Goal: Task Accomplishment & Management: Use online tool/utility

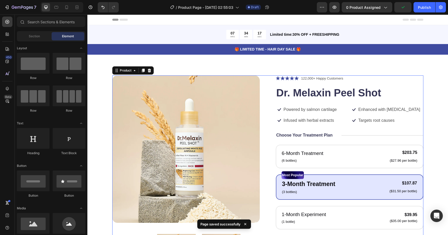
click at [263, 80] on div "Product Images Icon Icon Icon Icon Icon Icon List 122,000+ Happy Customers Text…" at bounding box center [267, 196] width 311 height 242
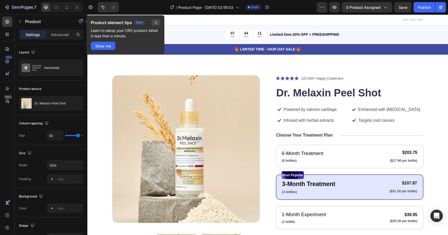
click at [156, 24] on icon "button" at bounding box center [156, 22] width 4 height 4
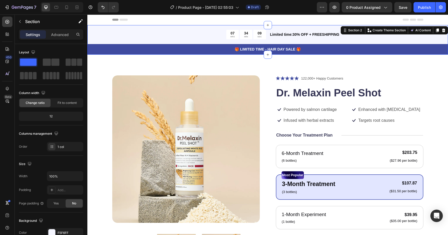
click at [97, 34] on div "07 HRS 34 MIN 09 SEC Countdown Timer Limited time:30% OFF + FREESHIPPING Text B…" at bounding box center [267, 40] width 360 height 30
click at [443, 31] on icon at bounding box center [443, 30] width 3 height 4
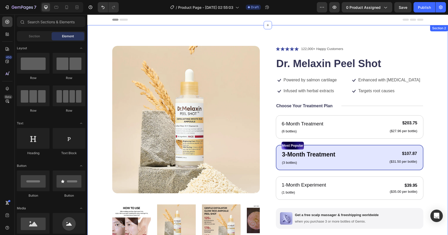
click at [261, 37] on div "Product Images Icon Icon Icon Icon Icon Icon List 122,000+ Happy Customers Text…" at bounding box center [267, 170] width 360 height 290
click at [156, 21] on div "Header" at bounding box center [267, 20] width 311 height 10
click at [148, 39] on div "Product Images Icon Icon Icon Icon Icon Icon List 122,000+ Happy Customers Text…" at bounding box center [267, 170] width 360 height 290
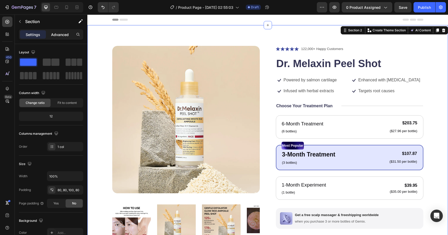
click at [61, 35] on p "Advanced" at bounding box center [60, 34] width 18 height 5
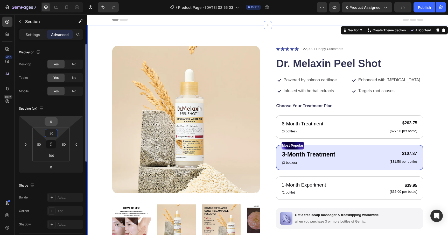
drag, startPoint x: 51, startPoint y: 134, endPoint x: 52, endPoint y: 120, distance: 14.3
click at [52, 120] on div "0 0 0 0 80 80 100 80" at bounding box center [51, 144] width 64 height 57
click at [56, 133] on input "80" at bounding box center [51, 133] width 10 height 8
drag, startPoint x: 54, startPoint y: 134, endPoint x: 54, endPoint y: 149, distance: 14.8
click at [54, 149] on div "80 80 100 80" at bounding box center [50, 144] width 37 height 34
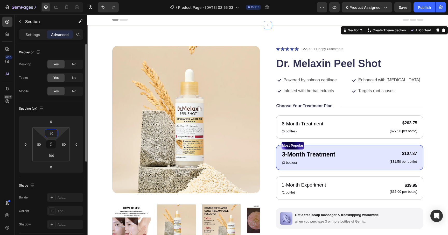
drag, startPoint x: 51, startPoint y: 133, endPoint x: 51, endPoint y: 139, distance: 6.0
click at [51, 139] on div "80 80 100 80" at bounding box center [50, 144] width 37 height 34
click at [57, 132] on div "80" at bounding box center [51, 133] width 13 height 8
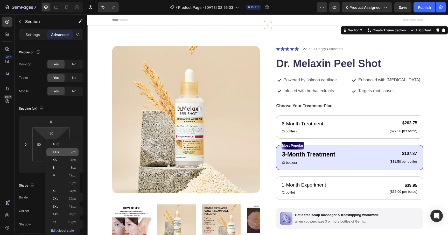
click at [59, 155] on div "XXS 2px" at bounding box center [62, 152] width 32 height 8
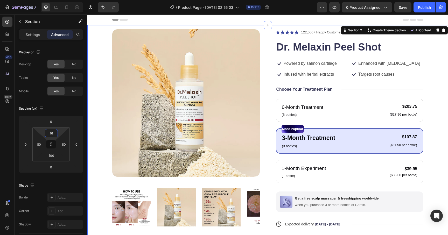
type input "18"
click at [60, 0] on html "7 / Product Page - [DATE] 02:55:03 Draft Preview 0 product assigned Save Publis…" at bounding box center [224, 0] width 448 height 0
click at [97, 85] on div "Product Images Icon Icon Icon Icon Icon Icon List 122,000+ Happy Customers Text…" at bounding box center [267, 162] width 360 height 274
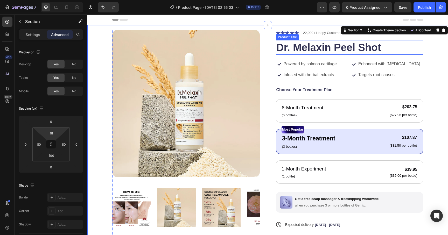
click at [305, 49] on h1 "Dr. Melaxin Peel Shot" at bounding box center [349, 47] width 147 height 15
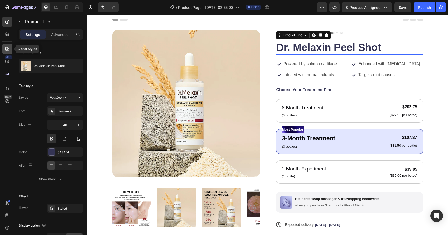
click at [7, 52] on div at bounding box center [7, 49] width 10 height 10
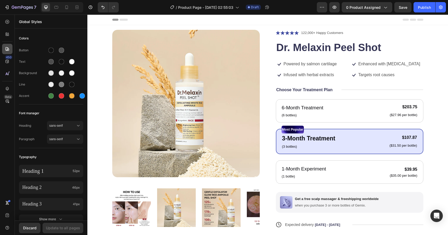
click at [5, 48] on icon at bounding box center [7, 49] width 4 height 4
click at [52, 51] on div at bounding box center [50, 50] width 5 height 5
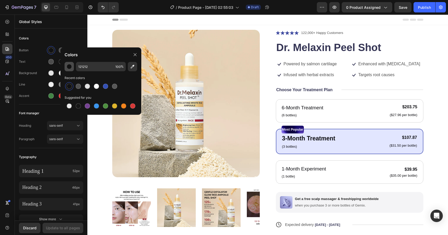
click at [69, 69] on div "button" at bounding box center [69, 66] width 5 height 5
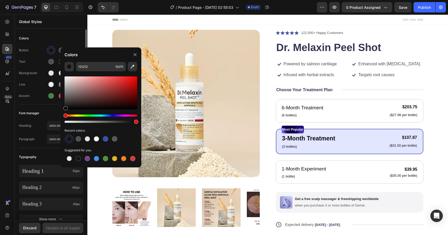
drag, startPoint x: 80, startPoint y: 92, endPoint x: 44, endPoint y: 123, distance: 47.4
click at [44, 0] on div "7 / Product Page - [DATE] 02:55:03 Draft Preview 0 product assigned Save Publis…" at bounding box center [224, 0] width 448 height 0
type input "000000"
click at [60, 30] on div "Colors Button Text Background Line Accent Font manager Heading sans-serif Parag…" at bounding box center [51, 220] width 73 height 380
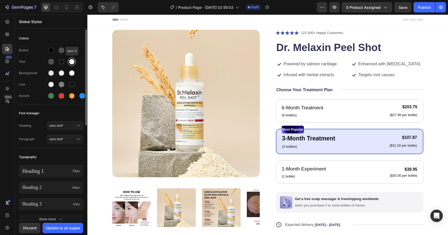
click at [70, 61] on div at bounding box center [71, 61] width 5 height 5
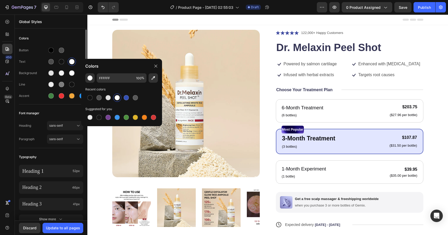
click at [73, 34] on div "Colors" at bounding box center [51, 38] width 64 height 9
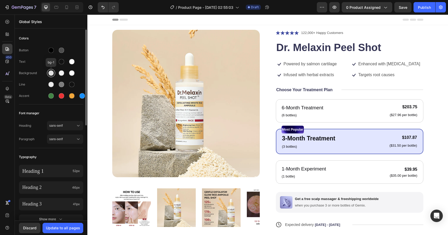
click at [51, 74] on div at bounding box center [50, 72] width 5 height 5
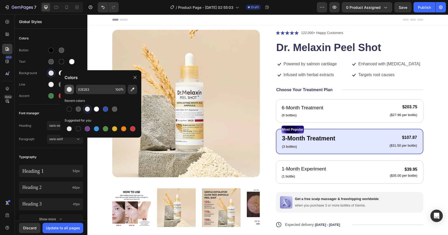
click at [71, 89] on div "button" at bounding box center [69, 89] width 5 height 5
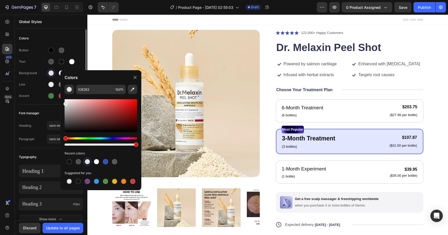
click at [69, 32] on div "Colors Button Text Background Line Accent Font manager Heading sans-serif Parag…" at bounding box center [51, 220] width 73 height 380
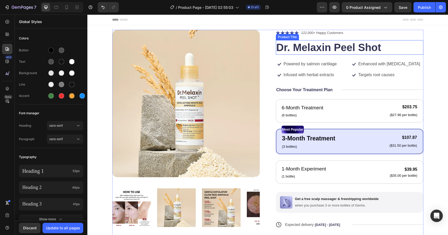
click at [389, 44] on h1 "Dr. Melaxin Peel Shot" at bounding box center [349, 47] width 147 height 15
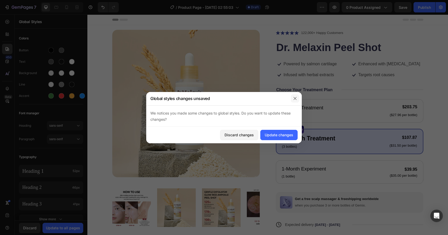
click at [294, 99] on icon "button" at bounding box center [295, 98] width 4 height 4
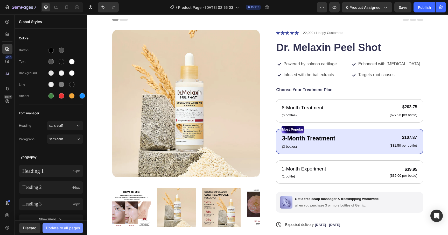
click at [62, 228] on div "Update to all pages" at bounding box center [63, 227] width 34 height 5
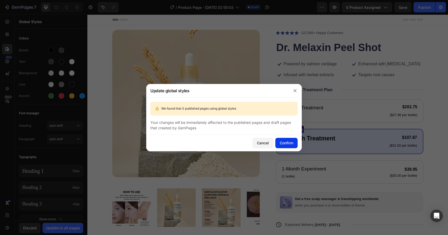
click at [287, 142] on div "Confirm" at bounding box center [286, 142] width 13 height 5
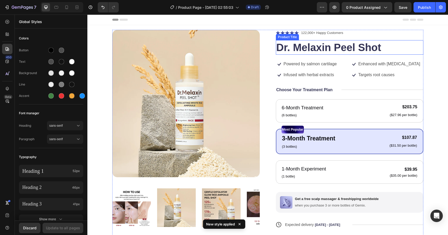
click at [318, 47] on h1 "Dr. Melaxin Peel Shot" at bounding box center [349, 47] width 147 height 15
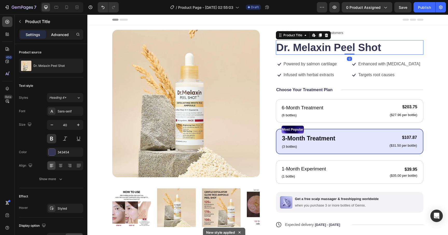
click at [62, 33] on p "Advanced" at bounding box center [60, 34] width 18 height 5
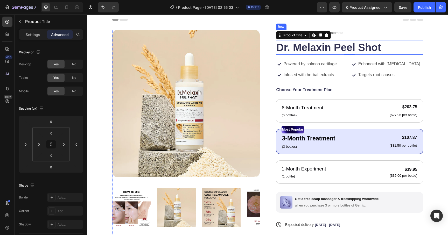
click at [367, 32] on div "Icon Icon Icon Icon Icon Icon List 122,000+ Happy Customers Text Block Row" at bounding box center [349, 33] width 147 height 6
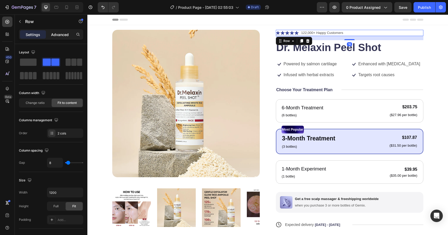
click at [61, 36] on p "Advanced" at bounding box center [60, 34] width 18 height 5
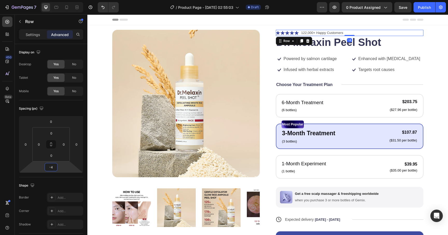
type input "-2"
click at [59, 0] on html "7 / Product Page - [DATE] 02:55:03 Draft Preview 0 product assigned Save Publis…" at bounding box center [224, 0] width 448 height 0
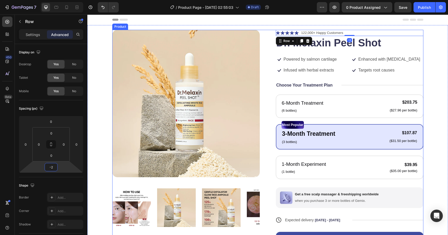
click at [311, 74] on div "Icon Icon Icon Icon Icon Icon List 122,000+ Happy Customers Text Block Row -2 D…" at bounding box center [349, 152] width 147 height 245
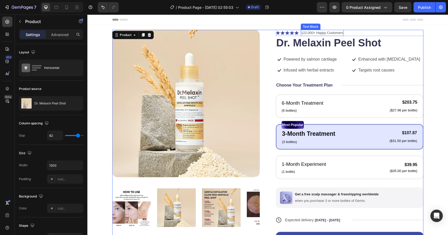
click at [337, 32] on p "122,000+ Happy Customers" at bounding box center [322, 32] width 42 height 5
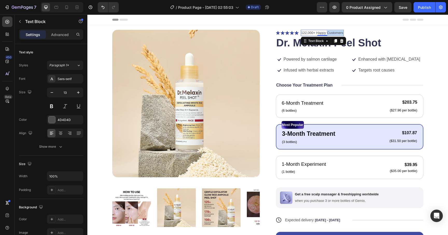
click at [337, 32] on p "122,000+ Happy Customers" at bounding box center [322, 32] width 42 height 5
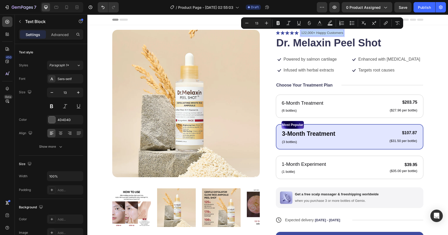
click at [337, 32] on p "122,000+ Happy Customers" at bounding box center [322, 32] width 42 height 5
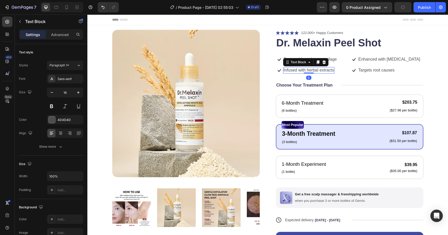
click at [333, 68] on p "Infused with herbal extracts" at bounding box center [308, 70] width 51 height 5
click at [344, 55] on div "Icon Icon Icon Icon Icon Icon List 122,000+ Happy Customers Text Block Row Dr. …" at bounding box center [349, 152] width 147 height 245
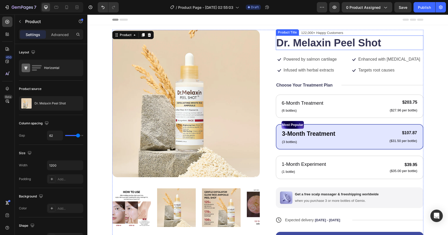
click at [390, 37] on h1 "Dr. Melaxin Peel Shot" at bounding box center [349, 42] width 147 height 15
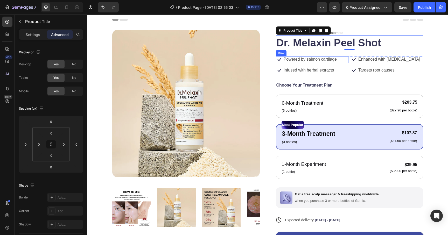
click at [341, 59] on div "Icon Powered by salmon cartilage Text Block Row" at bounding box center [312, 59] width 73 height 7
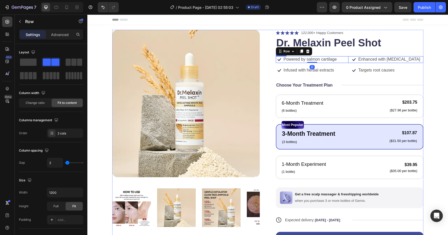
click at [349, 60] on div "Icon Powered by salmon cartilage Text Block Row 0 Icon Enhanced with [MEDICAL_D…" at bounding box center [349, 59] width 147 height 7
click at [61, 36] on p "Advanced" at bounding box center [60, 34] width 18 height 5
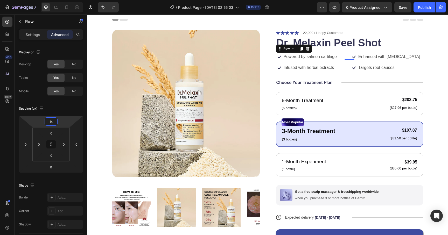
type input "12"
click at [59, 0] on html "7 / Product Page - [DATE] 02:55:03 Draft Preview 0 product assigned Save Publis…" at bounding box center [224, 0] width 448 height 0
click at [270, 18] on div "Header" at bounding box center [267, 20] width 311 height 10
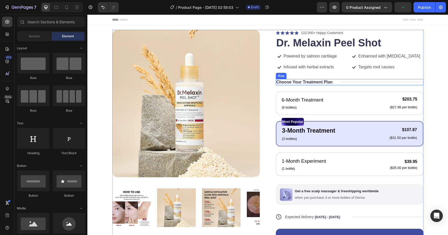
click at [338, 83] on div "Choose Your Treatment Plan Text Block Title Line Row" at bounding box center [349, 82] width 147 height 6
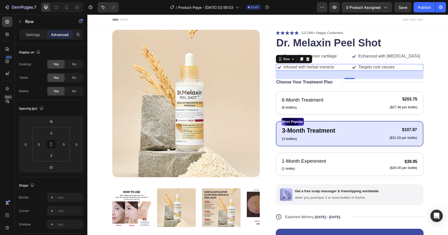
click at [348, 69] on div "Icon Infused with herbal extracts Text Block Row Icon Targets root causes Text …" at bounding box center [349, 67] width 147 height 7
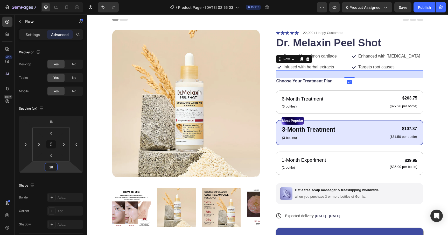
click at [60, 0] on html "7 / Product Page - [DATE] 02:55:03 Draft Preview 0 product assigned Save Publis…" at bounding box center [224, 0] width 448 height 0
click at [61, 180] on div "Shape Border Add... Corner Add... Shadow Add..." at bounding box center [51, 205] width 64 height 56
click at [0, 0] on div "Spacing (px) 16 0 28 0 0 0 0 0" at bounding box center [0, 0] width 0 height 0
type input "32"
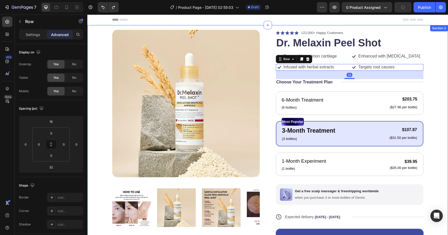
click at [438, 81] on div "Product Images Icon Icon Icon Icon Icon Icon List 122,000+ Happy Customers Text…" at bounding box center [267, 161] width 360 height 273
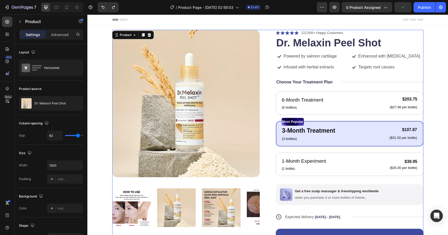
click at [344, 85] on div "Icon Icon Icon Icon Icon Icon List 122,000+ Happy Customers Text Block Row Dr. …" at bounding box center [349, 151] width 147 height 242
click at [330, 82] on p "Choose Your Treatment Plan" at bounding box center [304, 82] width 56 height 5
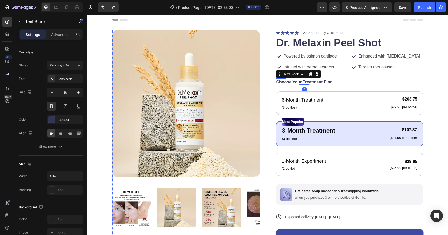
click at [337, 84] on div "Choose Your Treatment Plan Text Block 0 Title Line Row" at bounding box center [349, 82] width 147 height 6
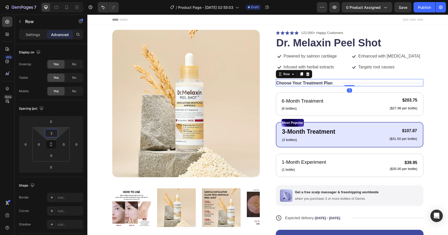
type input "0"
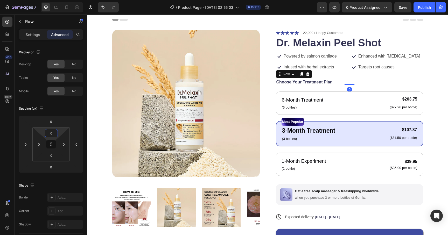
click at [59, 0] on html "7 / Product Page - [DATE] 02:55:03 Draft Preview 0 product assigned Save Publis…" at bounding box center [224, 0] width 448 height 0
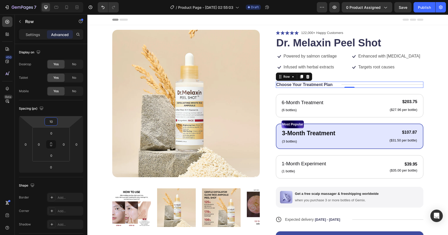
click at [62, 0] on html "7 / Product Page - [DATE] 02:55:03 Draft Preview 0 product assigned Save Publis…" at bounding box center [224, 0] width 448 height 0
type input "1"
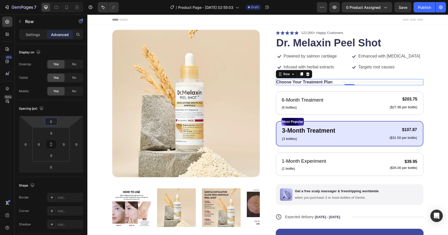
type input "0"
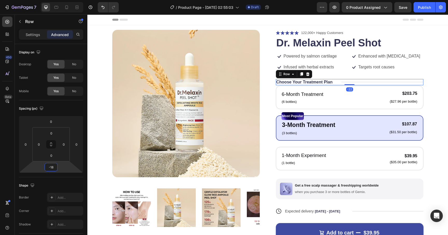
type input "-16"
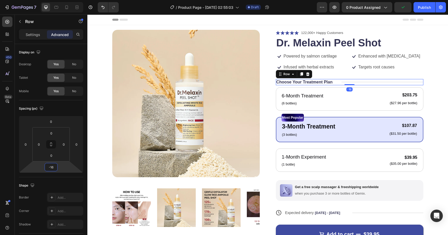
click at [61, 0] on html "7 / Product Page - [DATE] 02:55:03 Draft Preview 0 product assigned Publish 450…" at bounding box center [224, 0] width 448 height 0
click at [104, 89] on div "Product Images Icon Icon Icon Icon Icon Icon List 122,000+ Happy Customers Text…" at bounding box center [267, 159] width 360 height 268
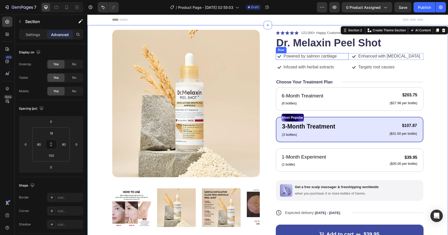
click at [348, 56] on div "Icon Powered by salmon cartilage Text Block Row" at bounding box center [312, 56] width 73 height 7
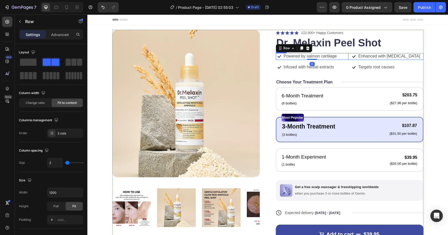
click at [350, 56] on div "Icon Powered by salmon cartilage Text Block Row 0 Icon Enhanced with [MEDICAL_D…" at bounding box center [349, 56] width 147 height 7
type input "16"
type input "18"
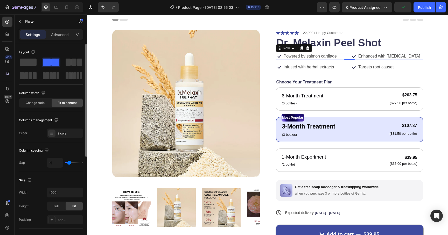
type input "19"
type input "24"
type input "25"
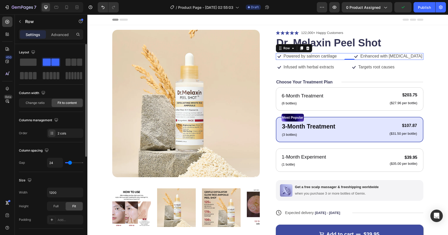
type input "25"
type input "28"
type input "29"
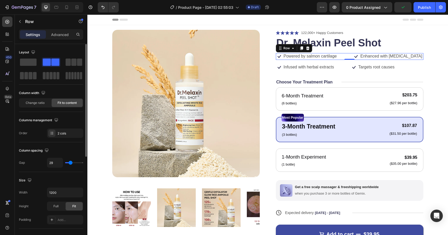
type input "31"
type input "32"
type input "33"
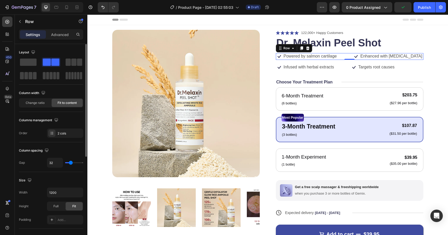
type input "33"
type input "34"
type input "35"
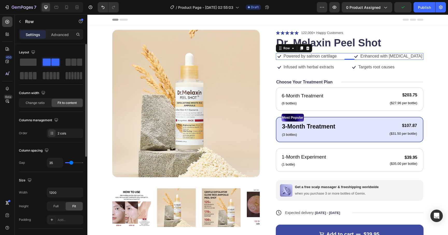
type input "36"
type input "37"
type input "38"
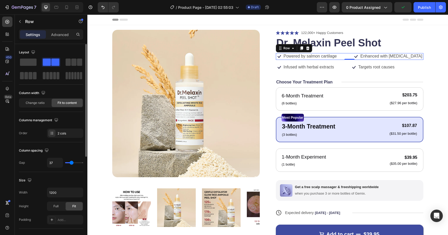
type input "38"
type input "39"
type input "40"
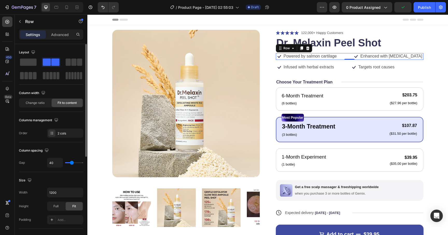
type input "41"
type input "42"
type input "43"
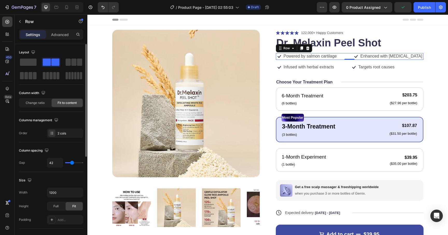
type input "43"
type input "44"
type input "46"
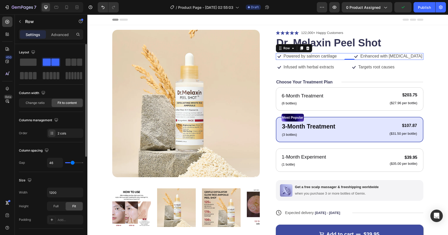
type input "47"
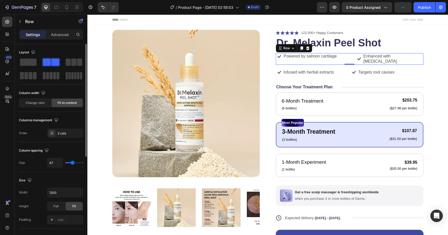
type input "45"
type input "37"
type input "31"
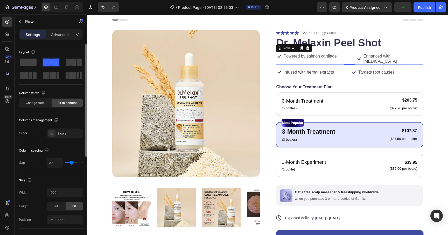
type input "31"
type input "27"
type input "24"
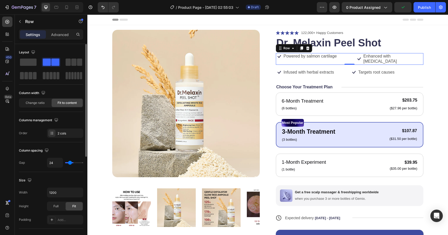
type input "20"
type input "17"
type input "14"
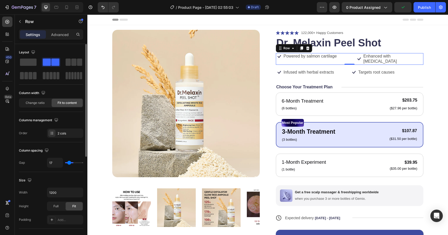
type input "14"
type input "11"
type input "8"
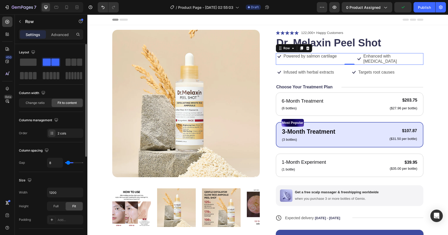
type input "6"
type input "5"
type input "3"
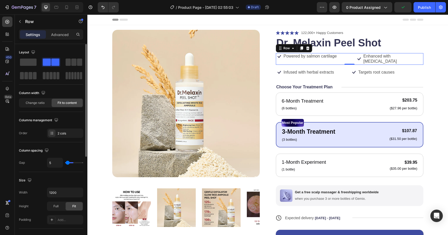
type input "3"
type input "2"
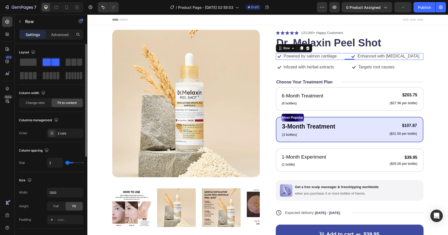
type input "0"
drag, startPoint x: 68, startPoint y: 162, endPoint x: 61, endPoint y: 163, distance: 7.6
type input "0"
click at [65, 163] on input "range" at bounding box center [74, 162] width 18 height 1
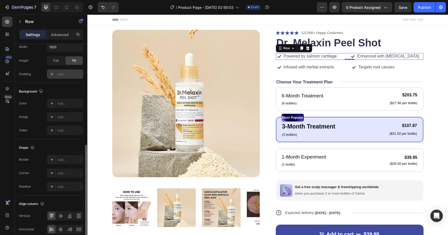
scroll to position [169, 0]
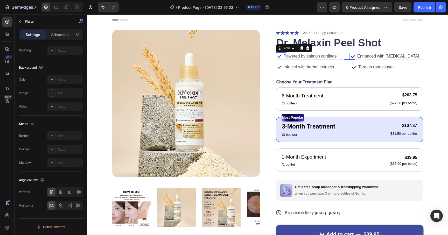
click at [342, 56] on div "Icon Powered by salmon cartilage Text Block Row" at bounding box center [313, 56] width 74 height 7
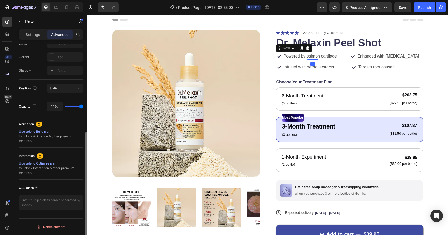
scroll to position [0, 0]
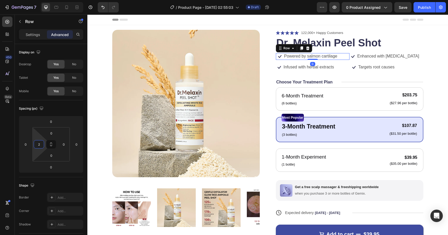
type input "0"
drag, startPoint x: 35, startPoint y: 150, endPoint x: 37, endPoint y: 154, distance: 4.3
click at [37, 0] on html "7 / Product Page - [DATE] 02:55:03 Draft Preview 0 product assigned Save Publis…" at bounding box center [224, 0] width 448 height 0
type input "0"
drag, startPoint x: 65, startPoint y: 150, endPoint x: 67, endPoint y: 152, distance: 3.1
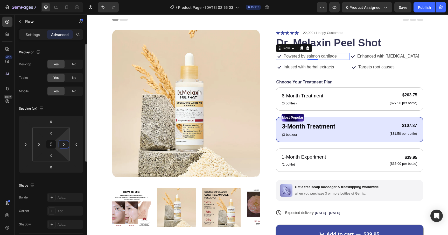
click at [67, 0] on html "7 / Product Page - [DATE] 02:55:03 Draft Preview 0 product assigned Save Publis…" at bounding box center [224, 0] width 448 height 0
click at [0, 0] on div "Spacing (px) 0 0 0 0 0 0 0 0" at bounding box center [0, 0] width 0 height 0
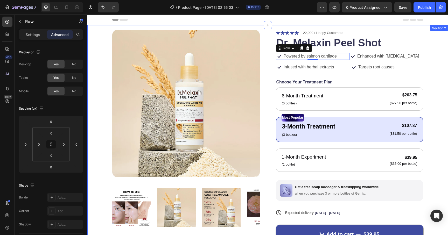
click at [434, 78] on div "Product Images Icon Icon Icon Icon Icon Icon List 122,000+ Happy Customers Text…" at bounding box center [267, 159] width 360 height 268
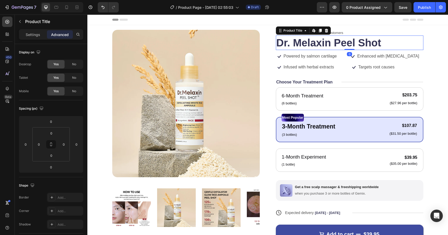
click at [349, 44] on h1 "Dr. Melaxin Peel Shot" at bounding box center [349, 42] width 147 height 15
click at [342, 41] on h1 "Dr. Melaxin Peel Shot" at bounding box center [349, 42] width 147 height 15
click at [337, 41] on h1 "Dr. Melaxin Peel Shot" at bounding box center [349, 42] width 147 height 15
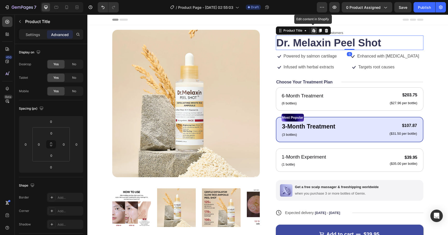
click at [337, 41] on h1 "Dr. Melaxin Peel Shot" at bounding box center [349, 42] width 147 height 15
click at [34, 34] on p "Settings" at bounding box center [33, 34] width 15 height 5
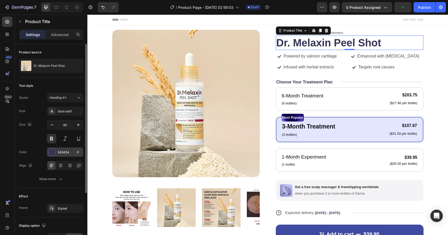
click at [52, 154] on div at bounding box center [51, 152] width 7 height 7
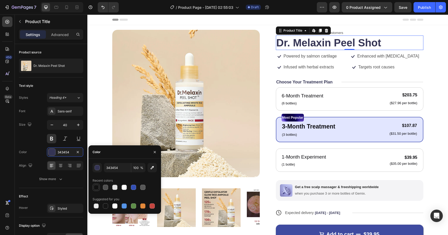
click at [95, 186] on div at bounding box center [96, 187] width 5 height 5
click at [106, 206] on div at bounding box center [105, 205] width 5 height 5
click at [96, 170] on div "button" at bounding box center [97, 167] width 5 height 5
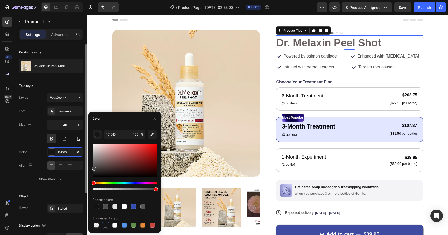
drag, startPoint x: 100, startPoint y: 163, endPoint x: 78, endPoint y: 195, distance: 38.5
click at [78, 195] on div "450 Beta Sections(18) Elements(84) Section Element Hero Section Product Detail …" at bounding box center [43, 125] width 87 height 220
type input "000000"
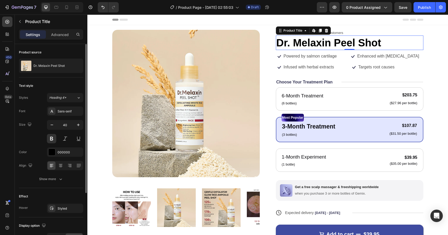
click at [39, 155] on div "Color 000000" at bounding box center [51, 151] width 64 height 9
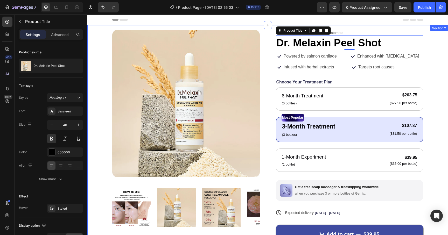
click at [437, 58] on div "Product Images Icon Icon Icon Icon Icon Icon List 122,000+ Happy Customers Text…" at bounding box center [267, 159] width 360 height 268
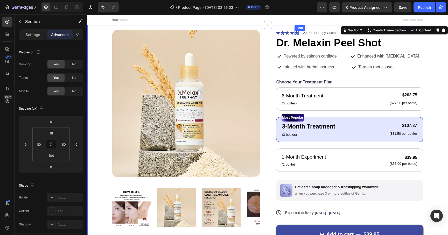
click at [295, 32] on icon at bounding box center [296, 33] width 4 height 4
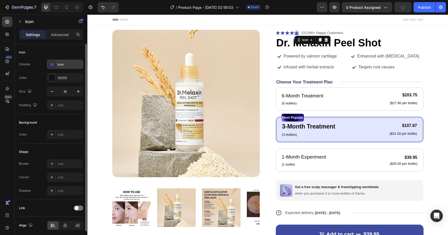
click at [51, 66] on icon at bounding box center [51, 64] width 5 height 5
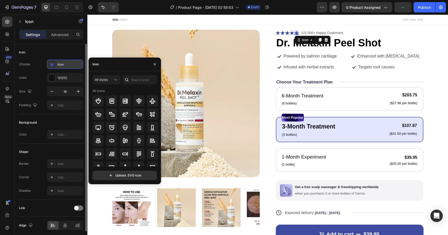
click at [51, 66] on icon at bounding box center [51, 64] width 5 height 5
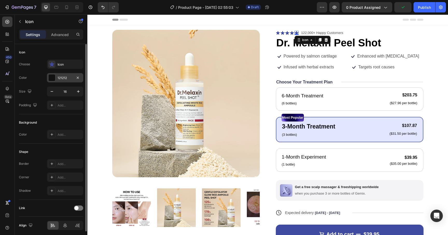
click at [51, 80] on div at bounding box center [51, 77] width 7 height 7
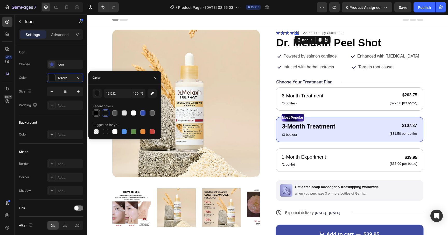
click at [97, 112] on div at bounding box center [96, 112] width 5 height 5
click at [103, 113] on div at bounding box center [105, 112] width 5 height 5
click at [106, 131] on div at bounding box center [105, 131] width 5 height 5
click at [115, 132] on div at bounding box center [114, 131] width 5 height 5
type input "FFFFFF"
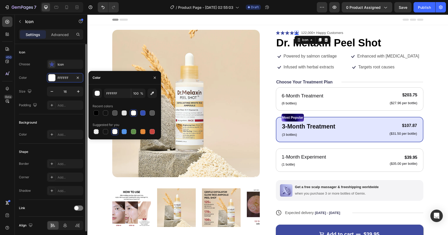
click at [70, 51] on div "Icon" at bounding box center [51, 52] width 64 height 8
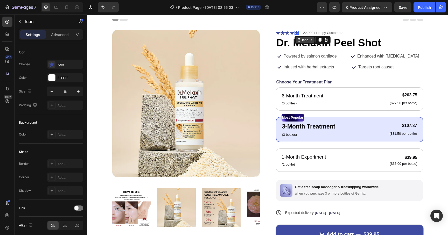
click at [301, 41] on div "Icon" at bounding box center [305, 40] width 19 height 6
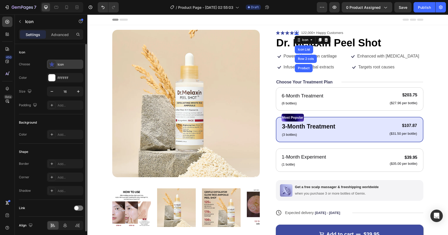
click at [51, 64] on icon at bounding box center [51, 64] width 5 height 5
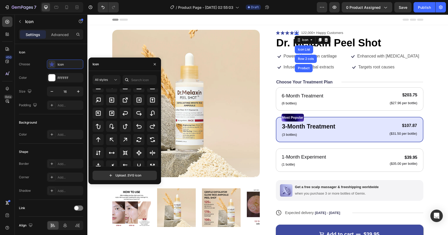
scroll to position [280, 0]
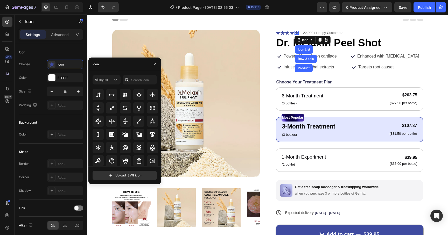
click at [111, 64] on div "Icon" at bounding box center [124, 64] width 73 height 13
click at [141, 79] on input "text" at bounding box center [140, 79] width 34 height 9
type input "a"
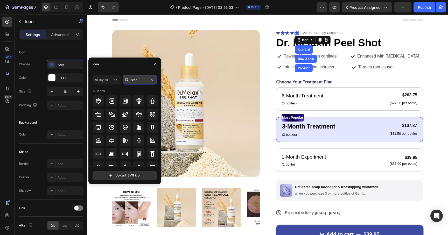
type input "star"
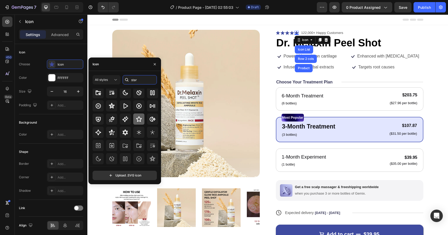
scroll to position [23, 0]
click at [138, 117] on icon at bounding box center [139, 118] width 6 height 6
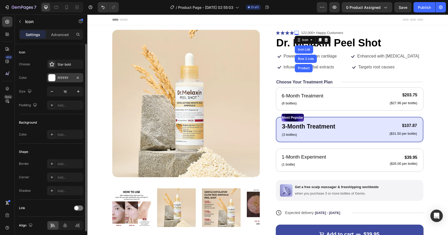
click at [48, 78] on div at bounding box center [51, 77] width 7 height 7
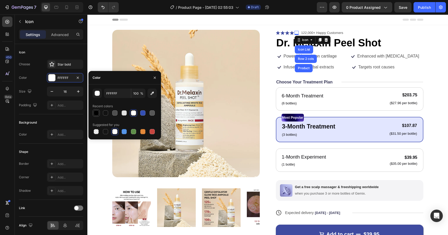
click at [96, 114] on div at bounding box center [96, 112] width 5 height 5
type input "000000"
click at [57, 50] on div "Icon" at bounding box center [51, 52] width 64 height 8
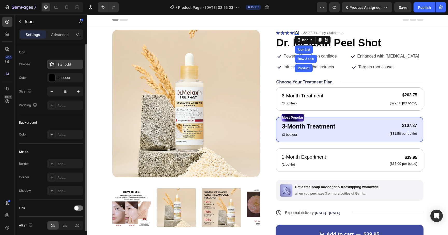
click at [52, 63] on icon at bounding box center [51, 64] width 5 height 5
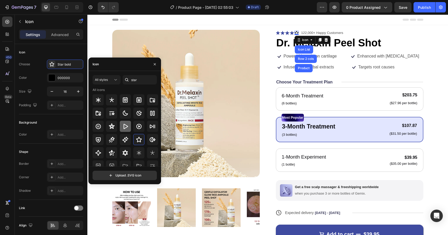
scroll to position [0, 0]
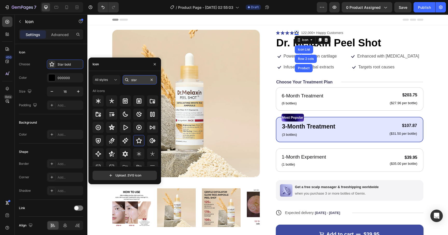
click at [135, 78] on input "star" at bounding box center [140, 79] width 34 height 9
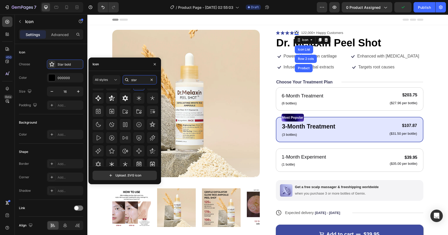
scroll to position [57, 0]
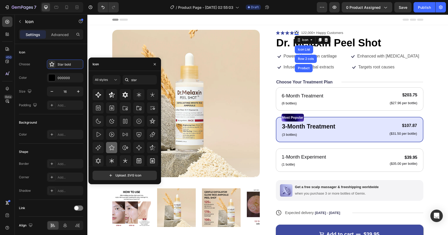
click at [110, 148] on icon at bounding box center [112, 148] width 6 height 6
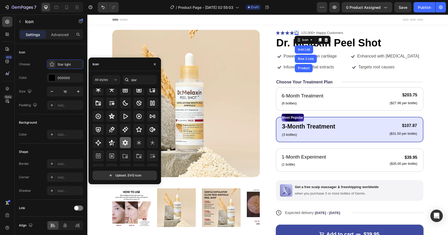
scroll to position [0, 0]
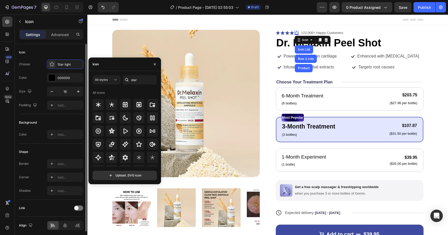
click at [61, 144] on div "Icon Choose Star light Color 000000 Size 16 Padding Add..." at bounding box center [51, 172] width 64 height 56
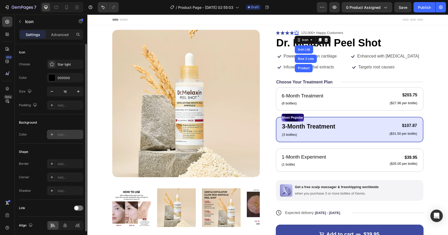
click at [51, 133] on icon at bounding box center [52, 134] width 4 height 4
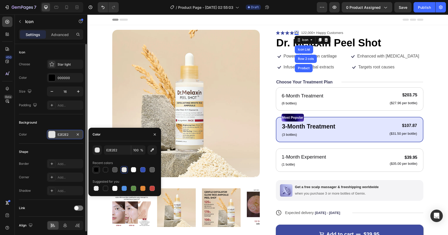
click at [96, 170] on div at bounding box center [96, 169] width 5 height 5
type input "000000"
click at [77, 134] on icon "button" at bounding box center [78, 134] width 4 height 4
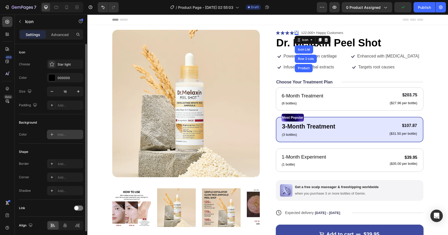
click at [69, 120] on div "Background" at bounding box center [51, 122] width 64 height 8
click at [53, 64] on icon at bounding box center [51, 64] width 5 height 5
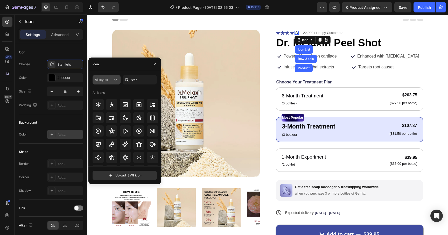
click at [103, 80] on span "All styles" at bounding box center [101, 80] width 13 height 4
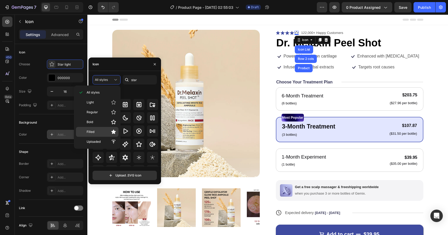
click at [100, 128] on div "Filled" at bounding box center [97, 132] width 42 height 10
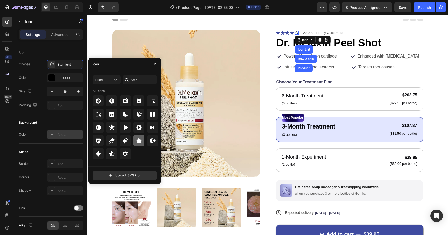
click at [138, 141] on icon at bounding box center [138, 140] width 5 height 5
click at [75, 50] on div "Icon" at bounding box center [51, 52] width 64 height 8
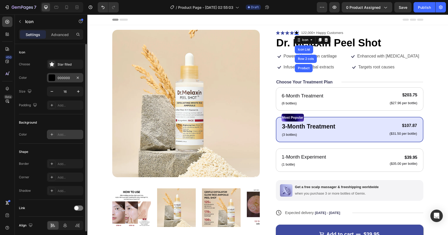
click at [52, 80] on div at bounding box center [51, 77] width 7 height 7
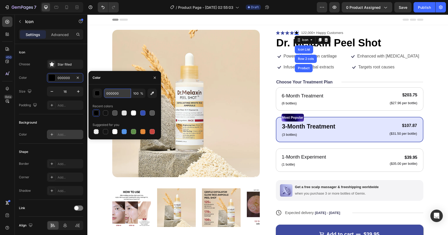
click at [108, 91] on input "000000" at bounding box center [117, 93] width 27 height 9
paste input "70584a"
type input "70584a"
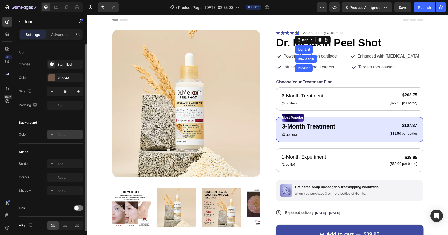
click at [40, 73] on div "Color 70584A" at bounding box center [51, 77] width 64 height 9
click at [266, 54] on div "Product Images Icon Icon Icon Icon Icon Icon List Row 2 cols Product 0 Icon Lis…" at bounding box center [267, 149] width 311 height 238
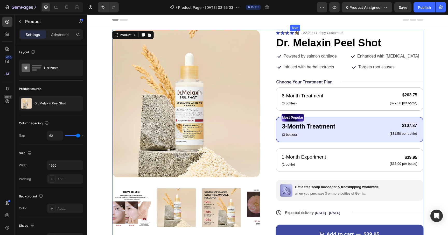
click at [291, 32] on icon at bounding box center [292, 33] width 4 height 4
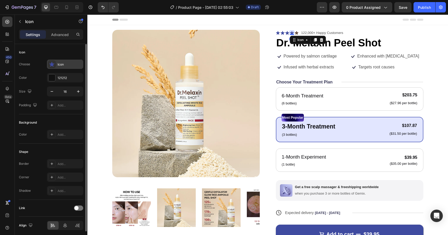
click at [53, 64] on icon at bounding box center [51, 64] width 5 height 5
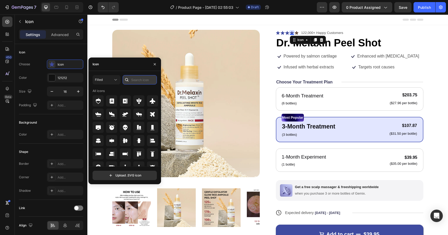
click at [133, 81] on input "text" at bounding box center [140, 79] width 34 height 9
type input "star"
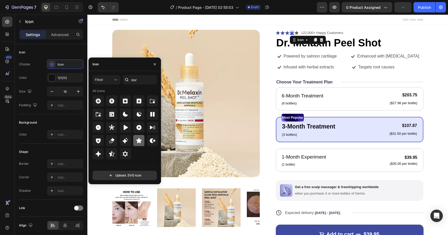
click at [140, 139] on icon at bounding box center [138, 140] width 5 height 5
click at [69, 51] on div "Icon" at bounding box center [51, 52] width 64 height 8
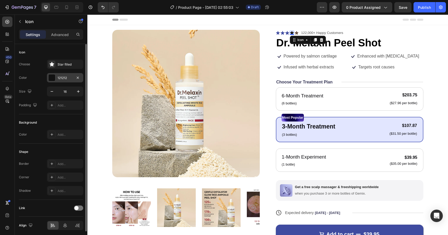
click at [50, 76] on div at bounding box center [51, 77] width 7 height 7
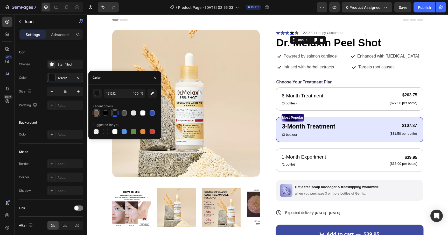
click at [95, 113] on div at bounding box center [96, 112] width 5 height 5
type input "70584A"
click at [59, 43] on div "Settings Advanced" at bounding box center [51, 36] width 73 height 15
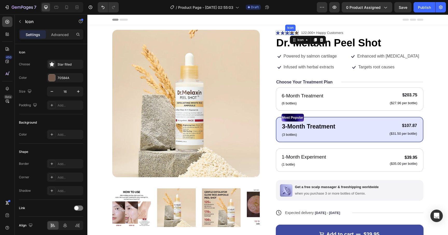
click at [286, 33] on icon at bounding box center [287, 33] width 4 height 4
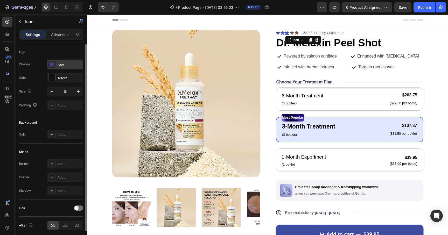
click at [50, 63] on icon at bounding box center [51, 64] width 5 height 5
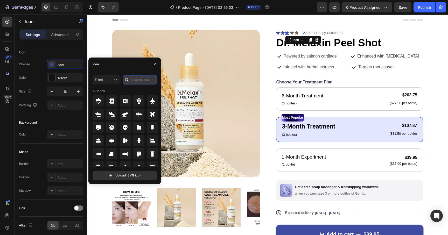
click at [139, 82] on input "text" at bounding box center [140, 79] width 34 height 9
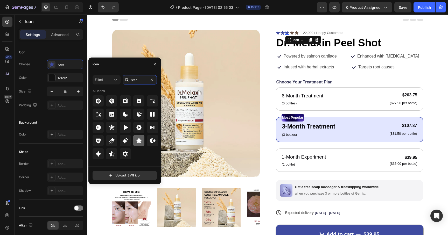
type input "star"
click at [139, 142] on icon at bounding box center [138, 140] width 5 height 5
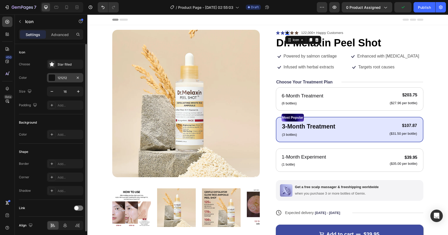
click at [52, 78] on div at bounding box center [51, 77] width 7 height 7
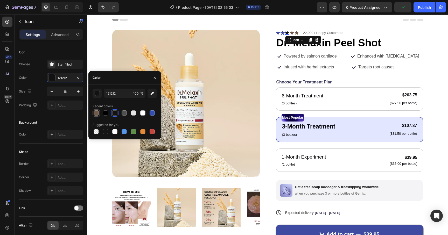
click at [98, 113] on div at bounding box center [96, 112] width 5 height 5
type input "70584A"
click at [61, 144] on div "Icon Choose Star filled Color 70584A Size 16 Padding Add..." at bounding box center [51, 172] width 64 height 56
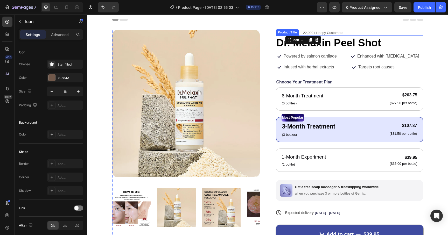
click at [283, 33] on div "Product Title" at bounding box center [287, 32] width 21 height 5
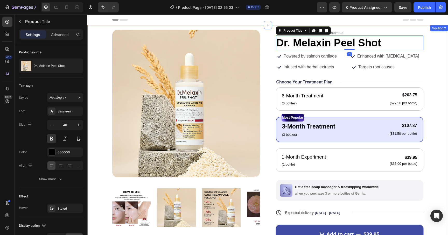
click at [267, 20] on div "Header" at bounding box center [267, 20] width 311 height 10
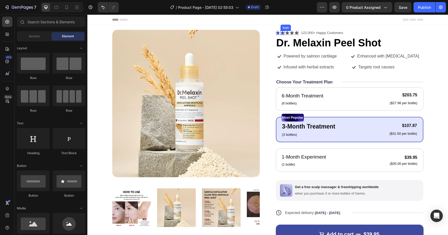
click at [282, 32] on icon at bounding box center [282, 33] width 4 height 4
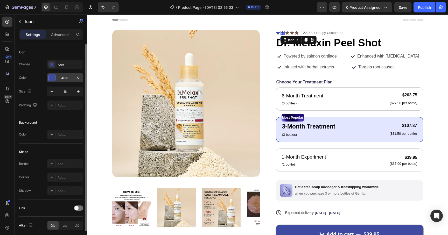
click at [52, 77] on div at bounding box center [51, 77] width 7 height 7
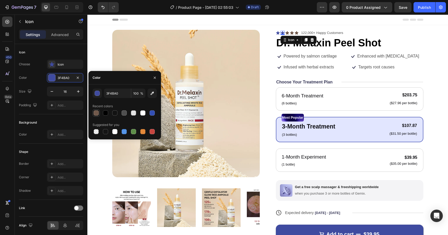
click at [95, 114] on div at bounding box center [96, 112] width 5 height 5
type input "70584A"
click at [63, 40] on div "Settings Advanced" at bounding box center [51, 36] width 73 height 15
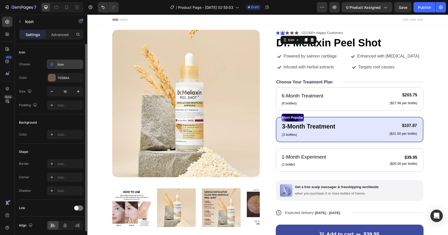
click at [56, 60] on div "Icon" at bounding box center [65, 64] width 36 height 9
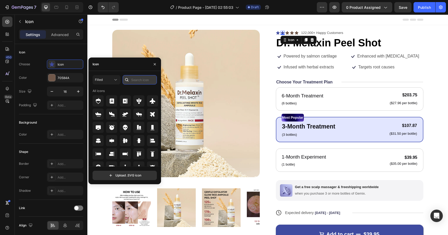
click at [139, 80] on input "text" at bounding box center [140, 79] width 34 height 9
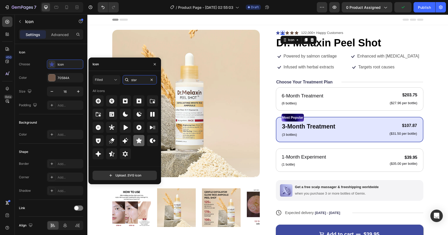
type input "star"
click at [137, 141] on icon at bounding box center [139, 141] width 6 height 6
click at [58, 50] on div "Icon" at bounding box center [51, 52] width 64 height 8
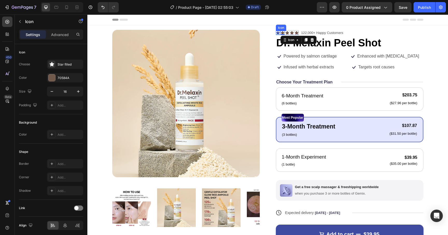
click at [277, 33] on icon at bounding box center [278, 33] width 4 height 4
click at [281, 33] on icon at bounding box center [282, 33] width 4 height 4
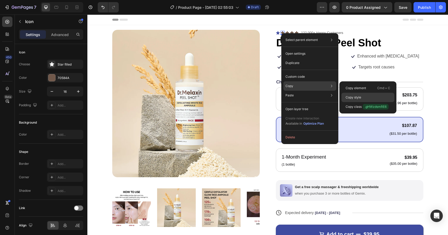
click at [354, 99] on p "Copy style" at bounding box center [353, 97] width 16 height 5
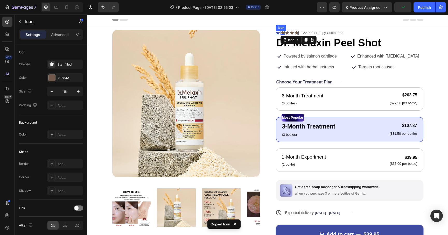
click at [277, 33] on icon at bounding box center [278, 33] width 4 height 4
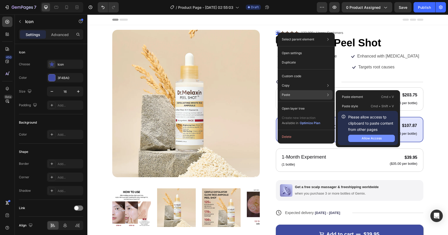
click at [369, 139] on div "Allow Access" at bounding box center [371, 138] width 20 height 5
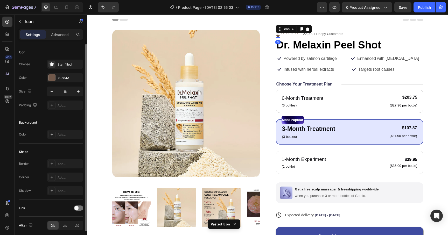
click at [54, 53] on div "Icon" at bounding box center [51, 52] width 64 height 8
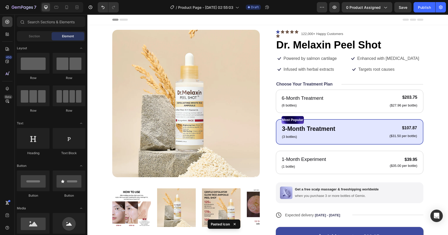
click at [263, 22] on div "Header" at bounding box center [267, 20] width 311 height 10
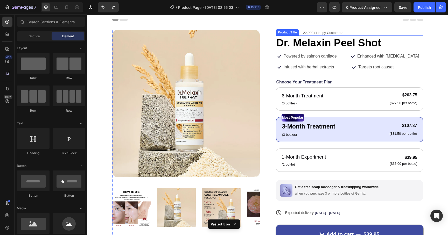
click at [278, 32] on div "Product Title" at bounding box center [287, 32] width 21 height 5
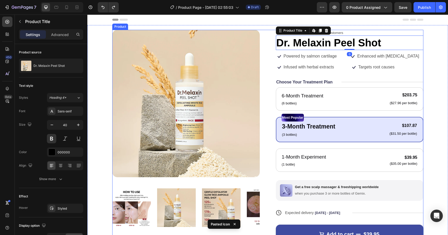
click at [269, 34] on div "Product Images Icon Icon Icon Icon Icon Icon List 122,000+ Happy Customers Text…" at bounding box center [267, 149] width 311 height 238
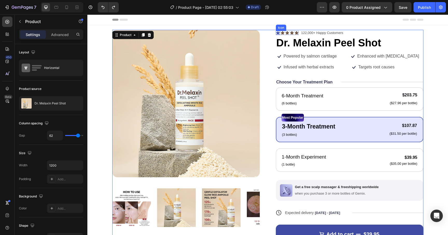
click at [278, 32] on icon at bounding box center [278, 33] width 4 height 4
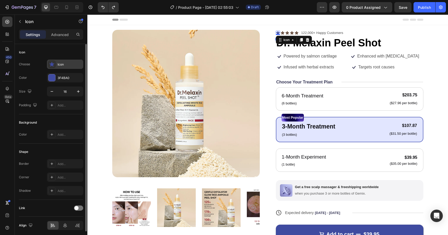
click at [64, 63] on div "Icon" at bounding box center [70, 64] width 24 height 5
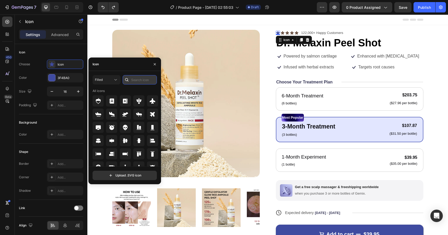
click at [139, 79] on input "text" at bounding box center [140, 79] width 34 height 9
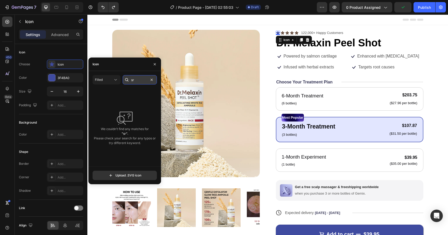
type input "s"
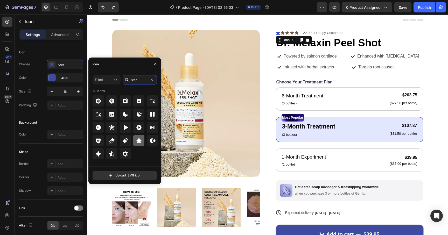
type input "star"
click at [134, 141] on div at bounding box center [138, 140] width 11 height 11
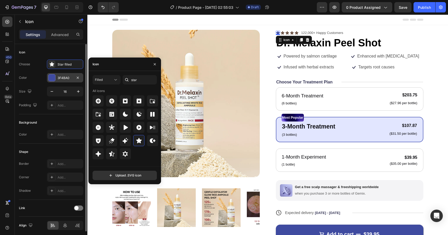
click at [51, 78] on div at bounding box center [51, 77] width 7 height 7
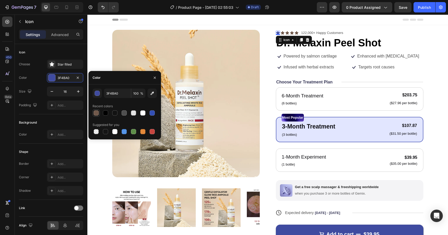
click at [97, 114] on div at bounding box center [96, 112] width 5 height 5
type input "70584A"
click at [57, 144] on div "Icon Choose Star filled Color 70584A Size 16 Padding Add..." at bounding box center [51, 172] width 64 height 56
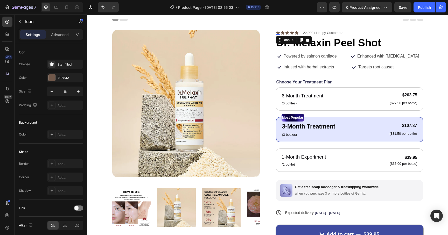
click at [267, 19] on div "Header" at bounding box center [267, 20] width 311 height 10
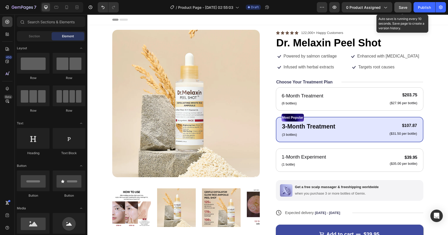
click at [400, 9] on span "Save" at bounding box center [402, 7] width 9 height 4
